Goal: Transaction & Acquisition: Purchase product/service

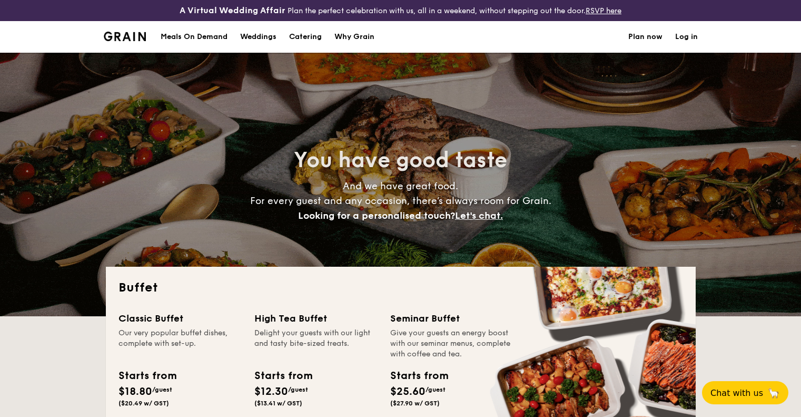
select select
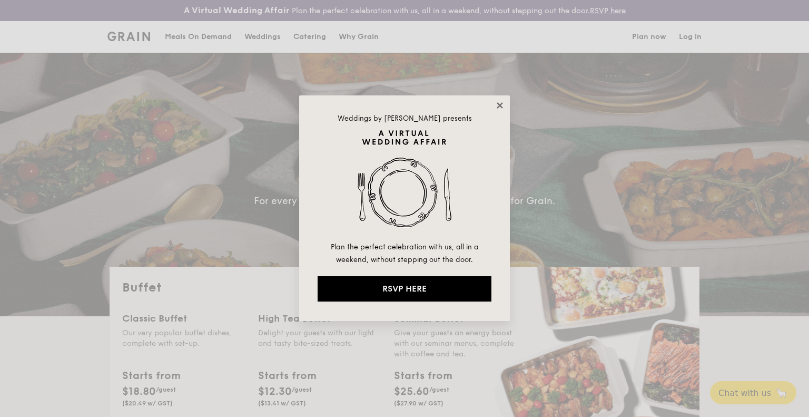
click at [502, 102] on icon at bounding box center [499, 105] width 9 height 9
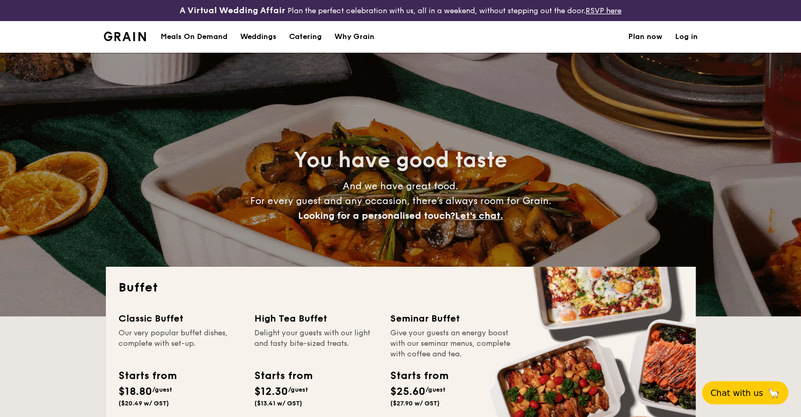
click at [201, 44] on div "Meals On Demand" at bounding box center [194, 37] width 67 height 32
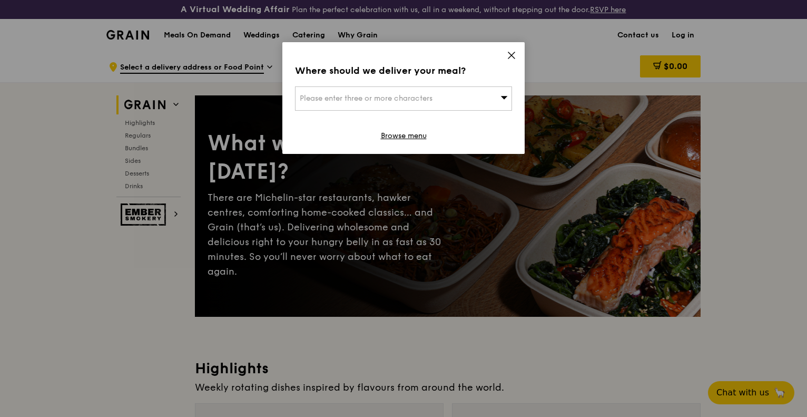
click at [440, 96] on div "Please enter three or more characters" at bounding box center [403, 98] width 217 height 24
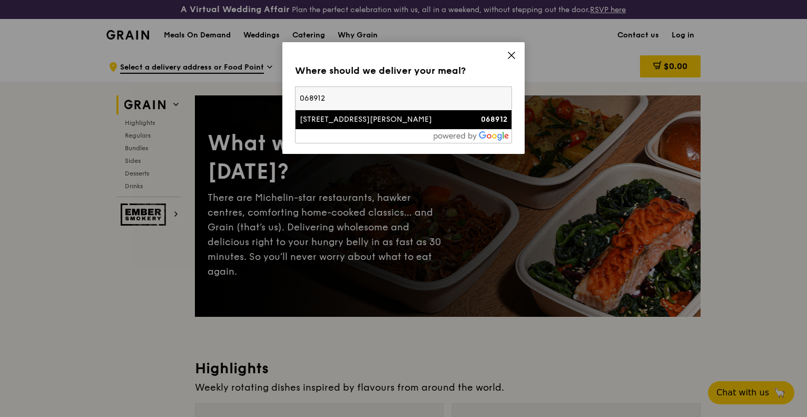
type input "068912"
click at [356, 122] on div "[STREET_ADDRESS][PERSON_NAME]" at bounding box center [378, 119] width 156 height 11
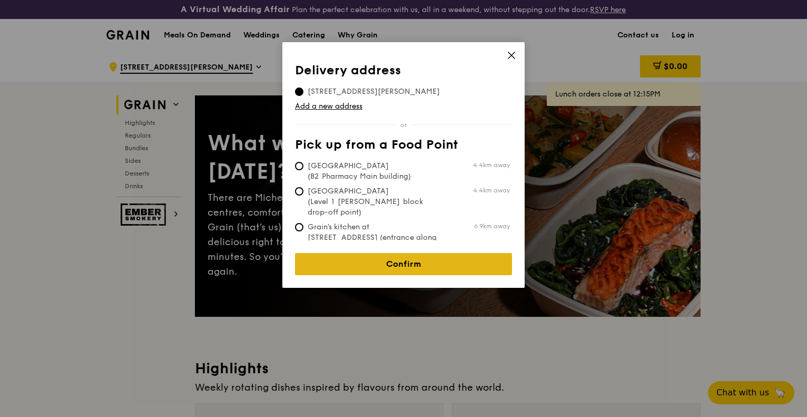
click at [371, 265] on link "Confirm" at bounding box center [403, 264] width 217 height 22
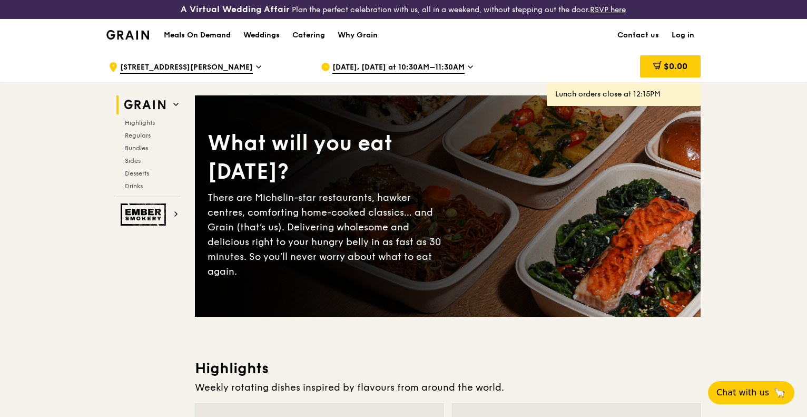
click at [405, 65] on span "[DATE], [DATE] at 10:30AM–11:30AM" at bounding box center [398, 68] width 132 height 12
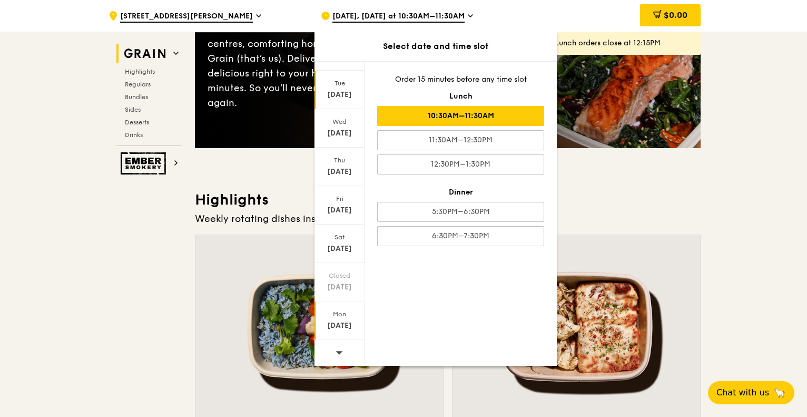
scroll to position [263, 0]
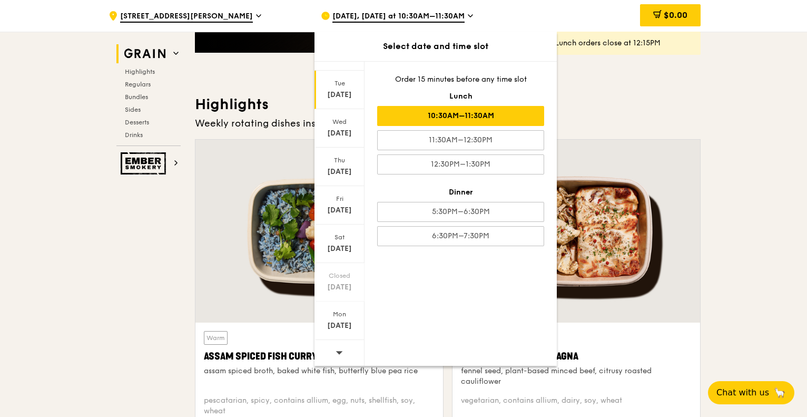
click at [338, 356] on span at bounding box center [339, 352] width 7 height 25
click at [338, 351] on icon at bounding box center [339, 352] width 7 height 3
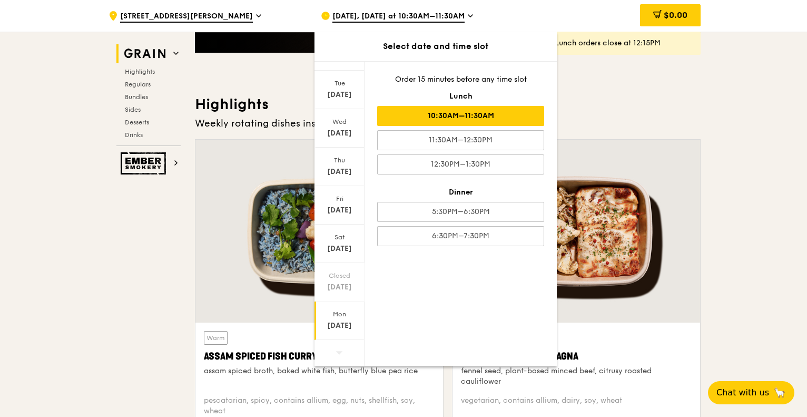
click at [344, 318] on div "[DATE]" at bounding box center [340, 320] width 50 height 38
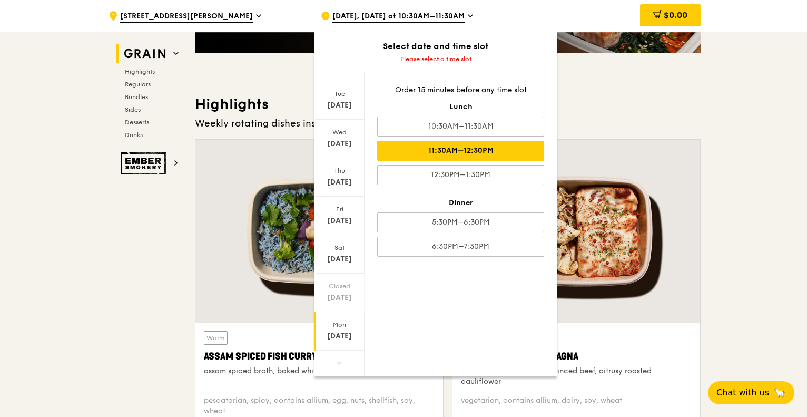
click at [489, 153] on div "11:30AM–12:30PM" at bounding box center [460, 151] width 167 height 20
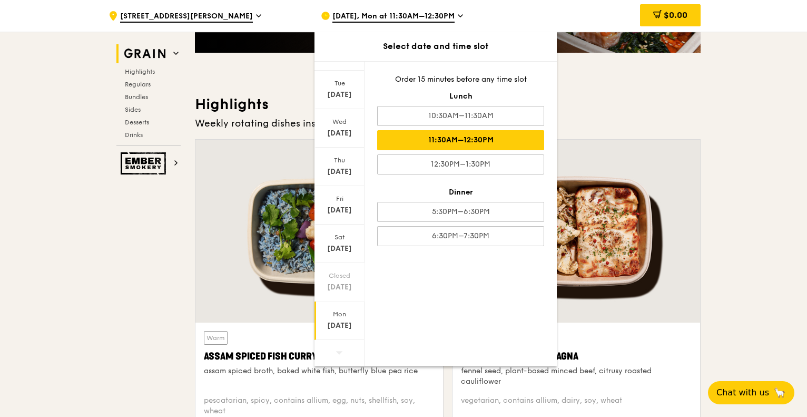
scroll to position [628, 0]
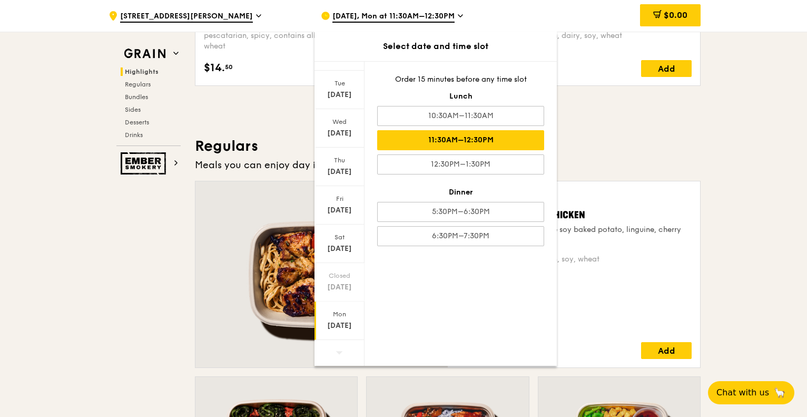
click at [459, 19] on div "[DATE], Mon at 11:30AM–12:30PM" at bounding box center [418, 16] width 195 height 32
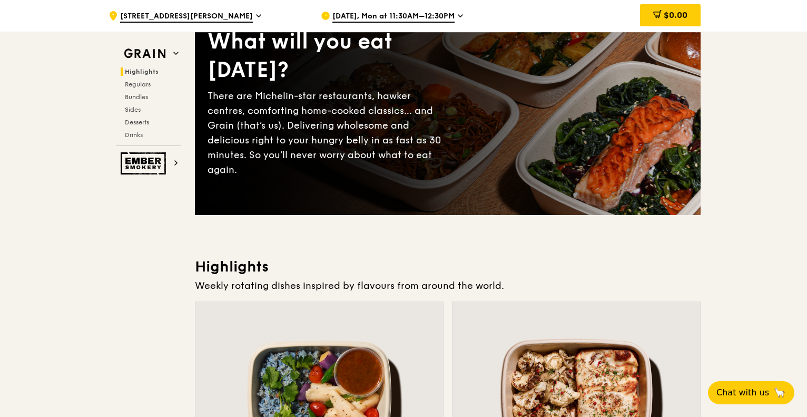
scroll to position [0, 0]
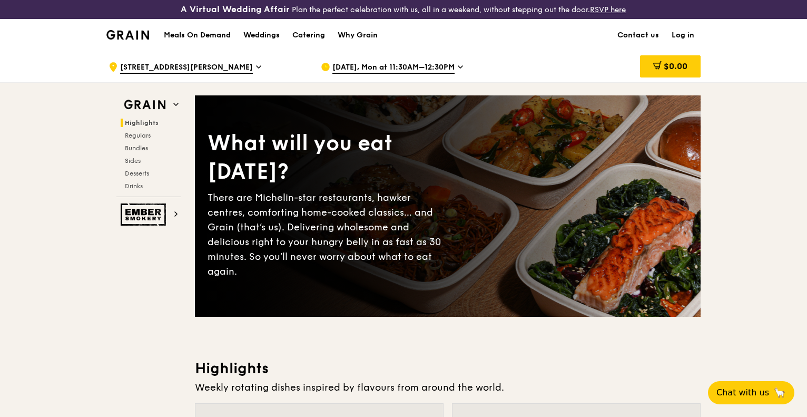
click at [393, 65] on span "[DATE], Mon at 11:30AM–12:30PM" at bounding box center [393, 68] width 122 height 12
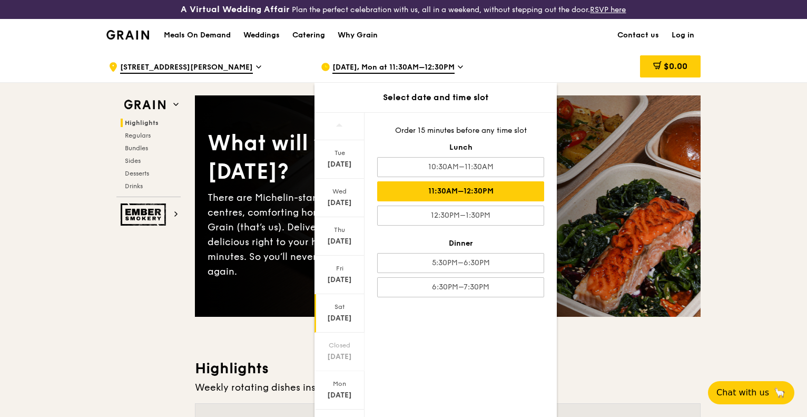
click at [341, 313] on div "[DATE]" at bounding box center [339, 318] width 47 height 11
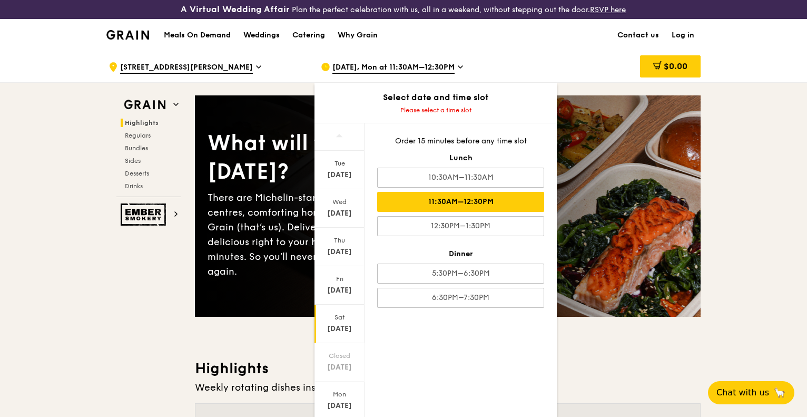
click at [501, 202] on div "11:30AM–12:30PM" at bounding box center [460, 202] width 167 height 20
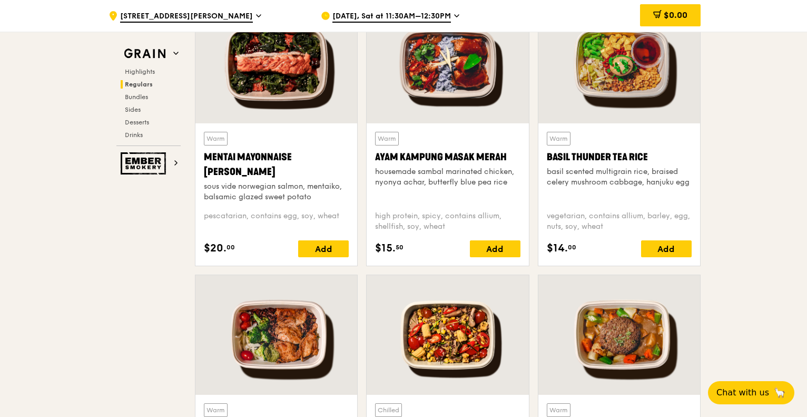
scroll to position [1159, 0]
